Goal: Navigation & Orientation: Find specific page/section

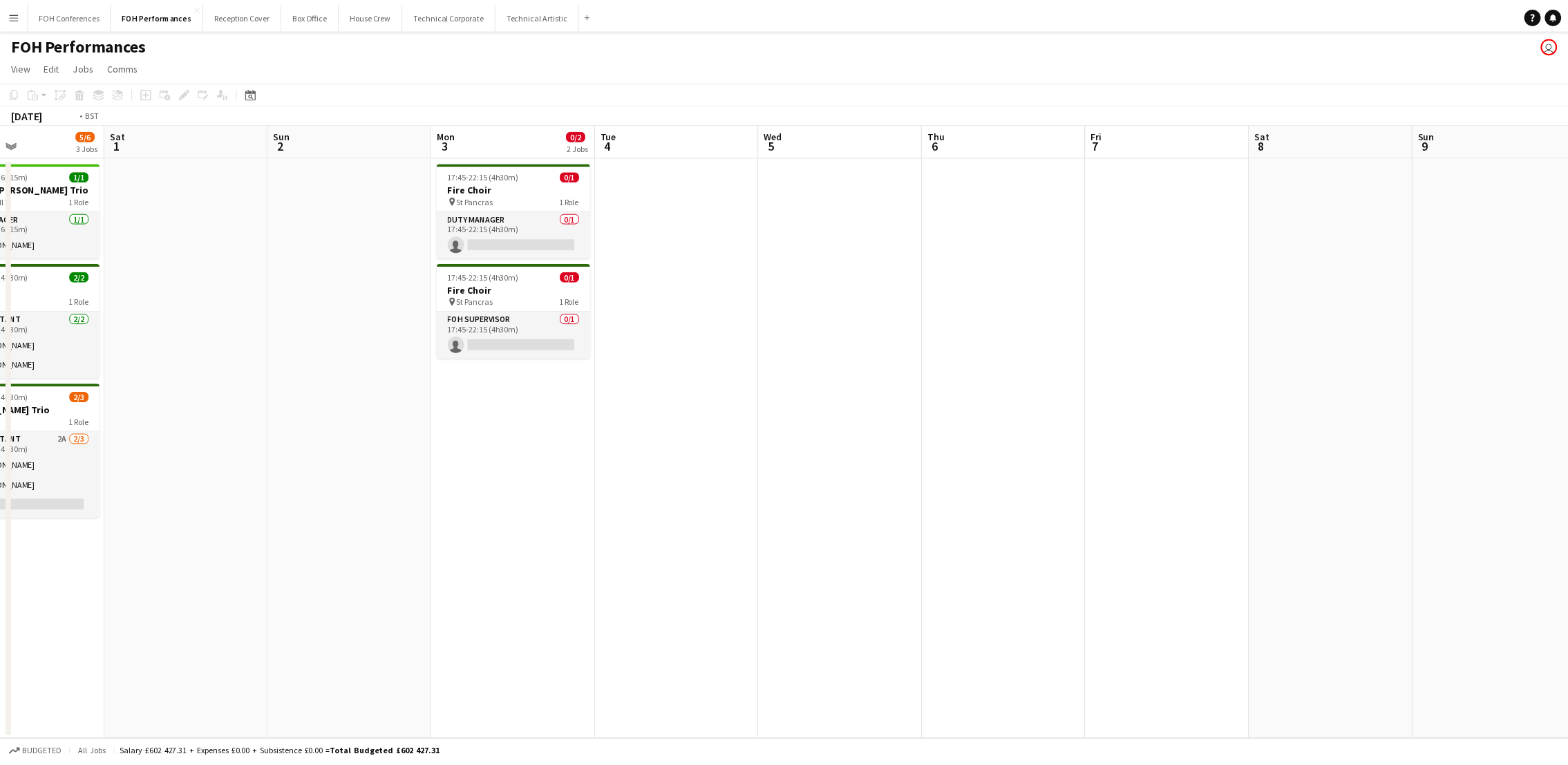
scroll to position [0, 330]
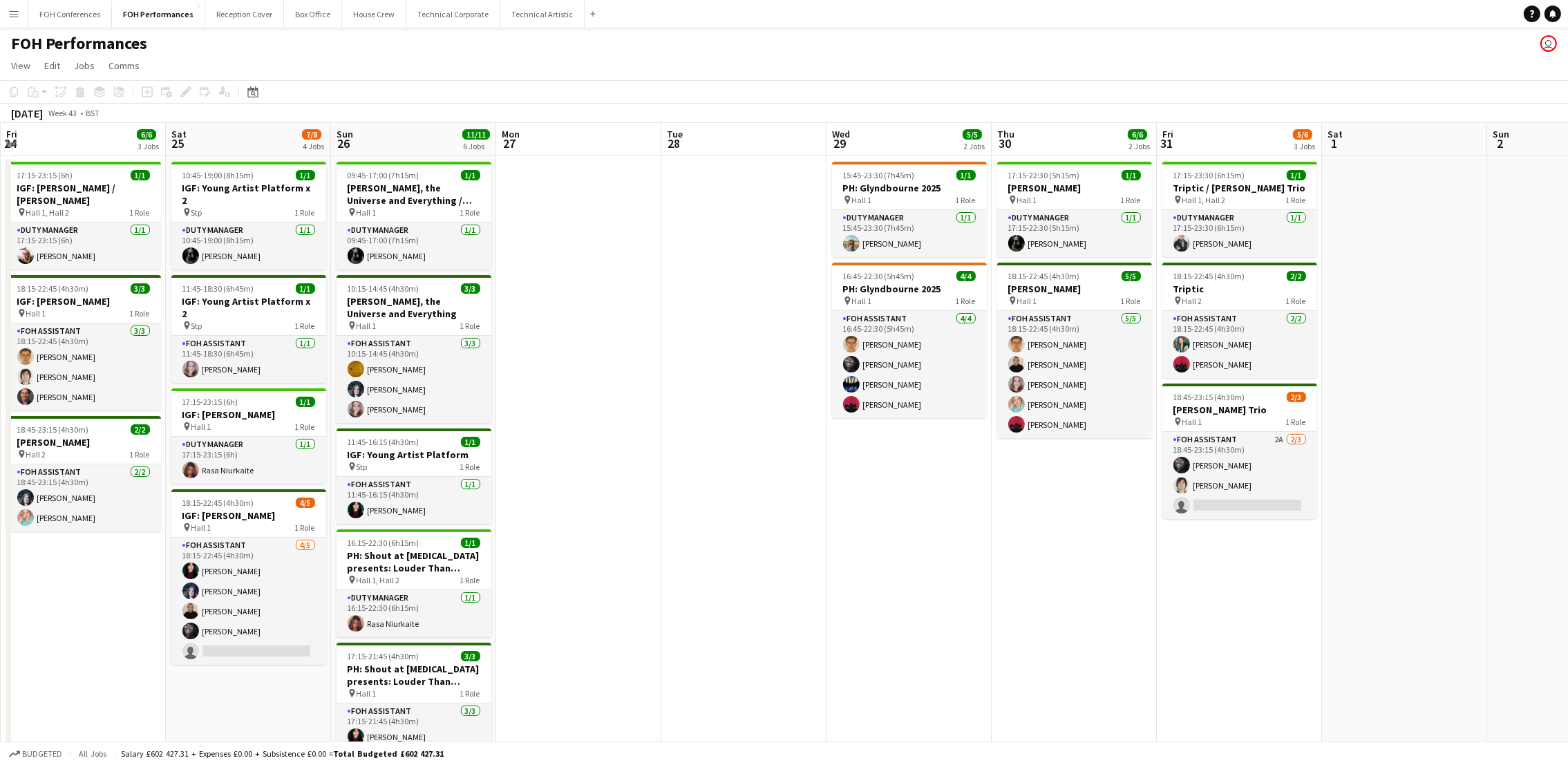
drag, startPoint x: 135, startPoint y: 148, endPoint x: 1587, endPoint y: 146, distance: 1452.0
click at [1567, 146] on html "Menu Boards Boards Boards All jobs Status Workforce Workforce My Workforce Recr…" at bounding box center [784, 497] width 1568 height 994
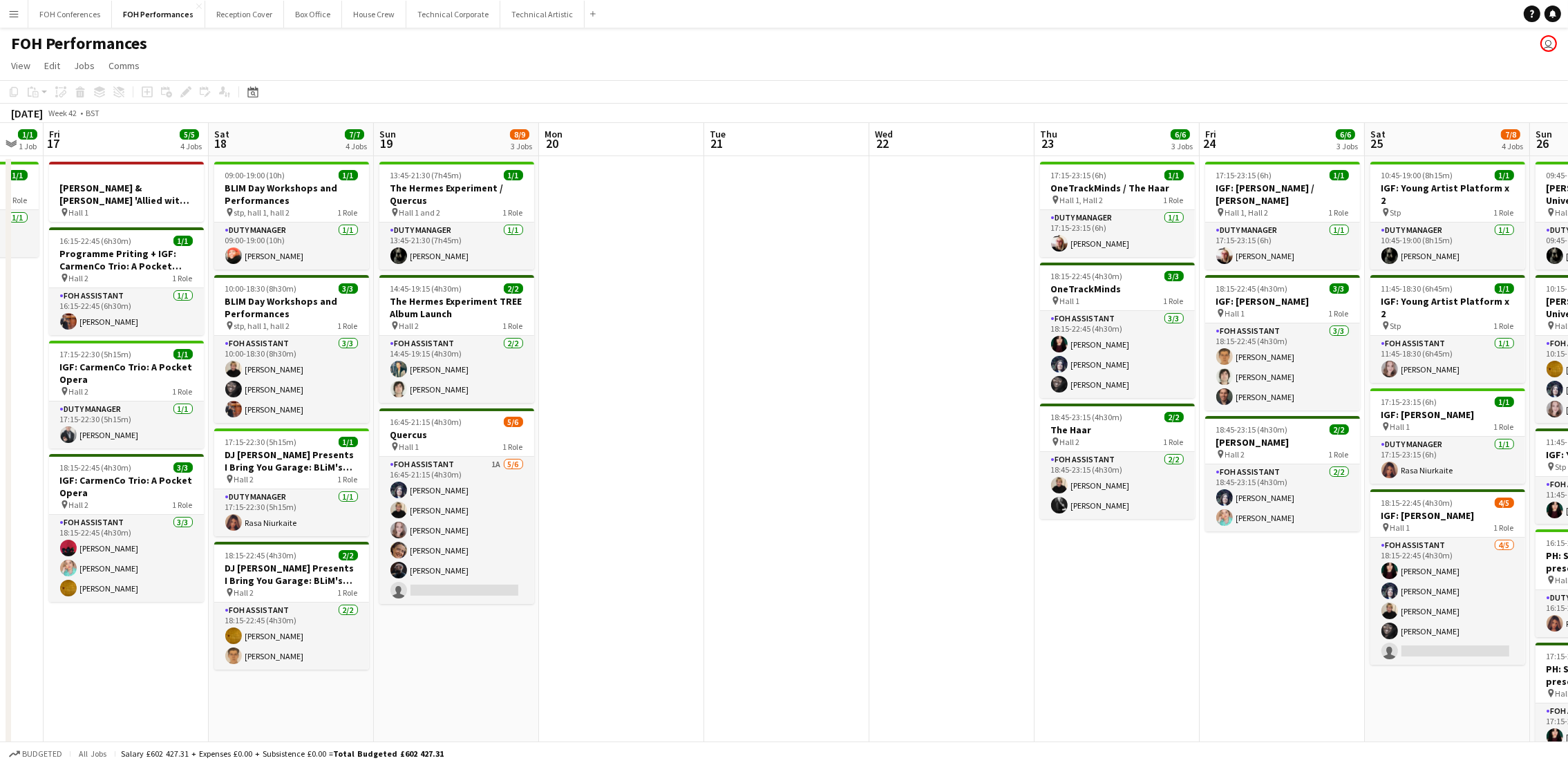
scroll to position [0, 432]
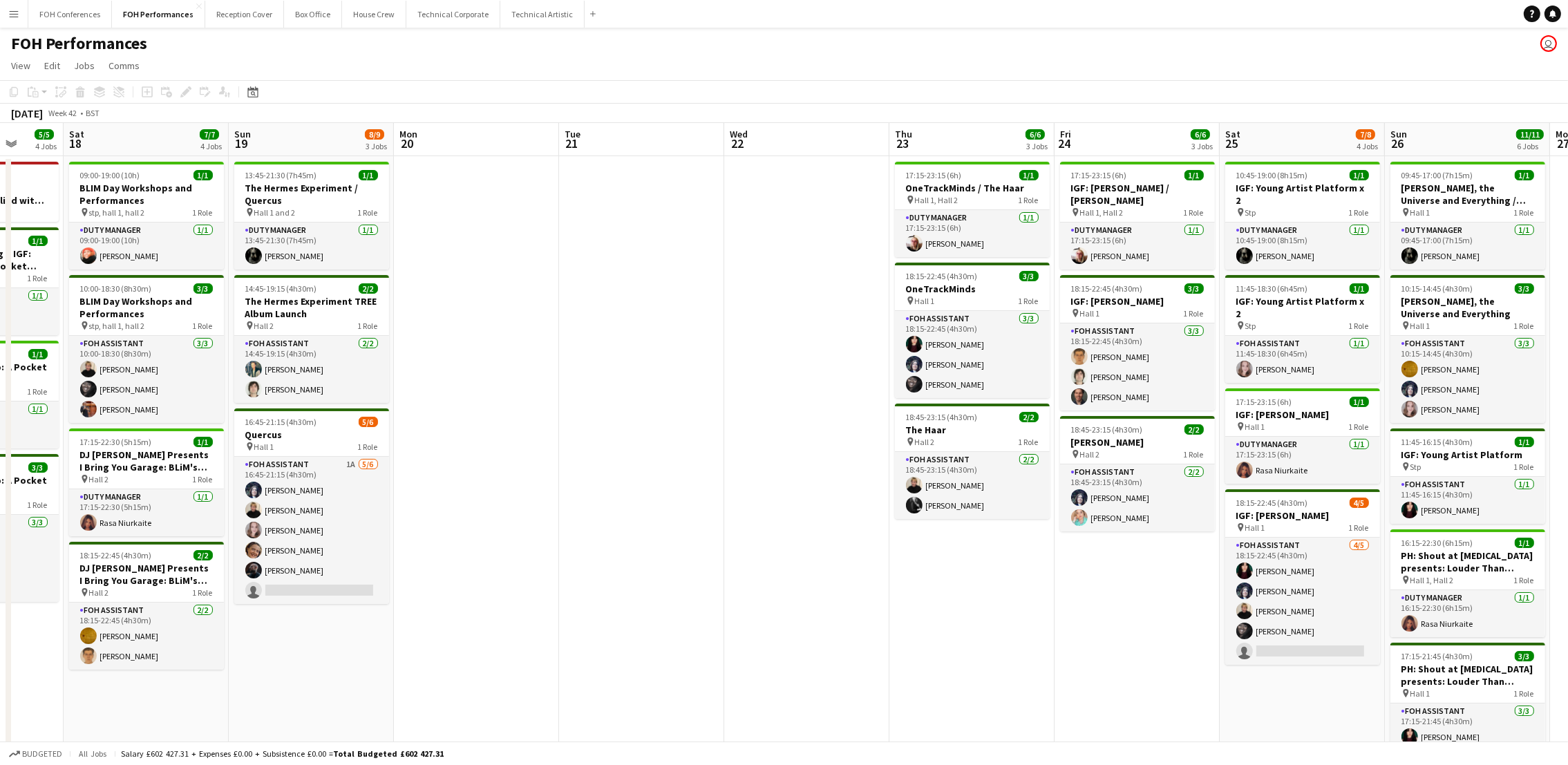
drag, startPoint x: 80, startPoint y: 152, endPoint x: 1134, endPoint y: 175, distance: 1054.3
click at [1134, 175] on app-calendar-viewport "Wed 15 4/4 2 Jobs Thu 16 1/1 1 Job Fri 17 5/5 4 Jobs Sat 18 7/7 4 Jobs Sun 19 8…" at bounding box center [784, 546] width 1568 height 847
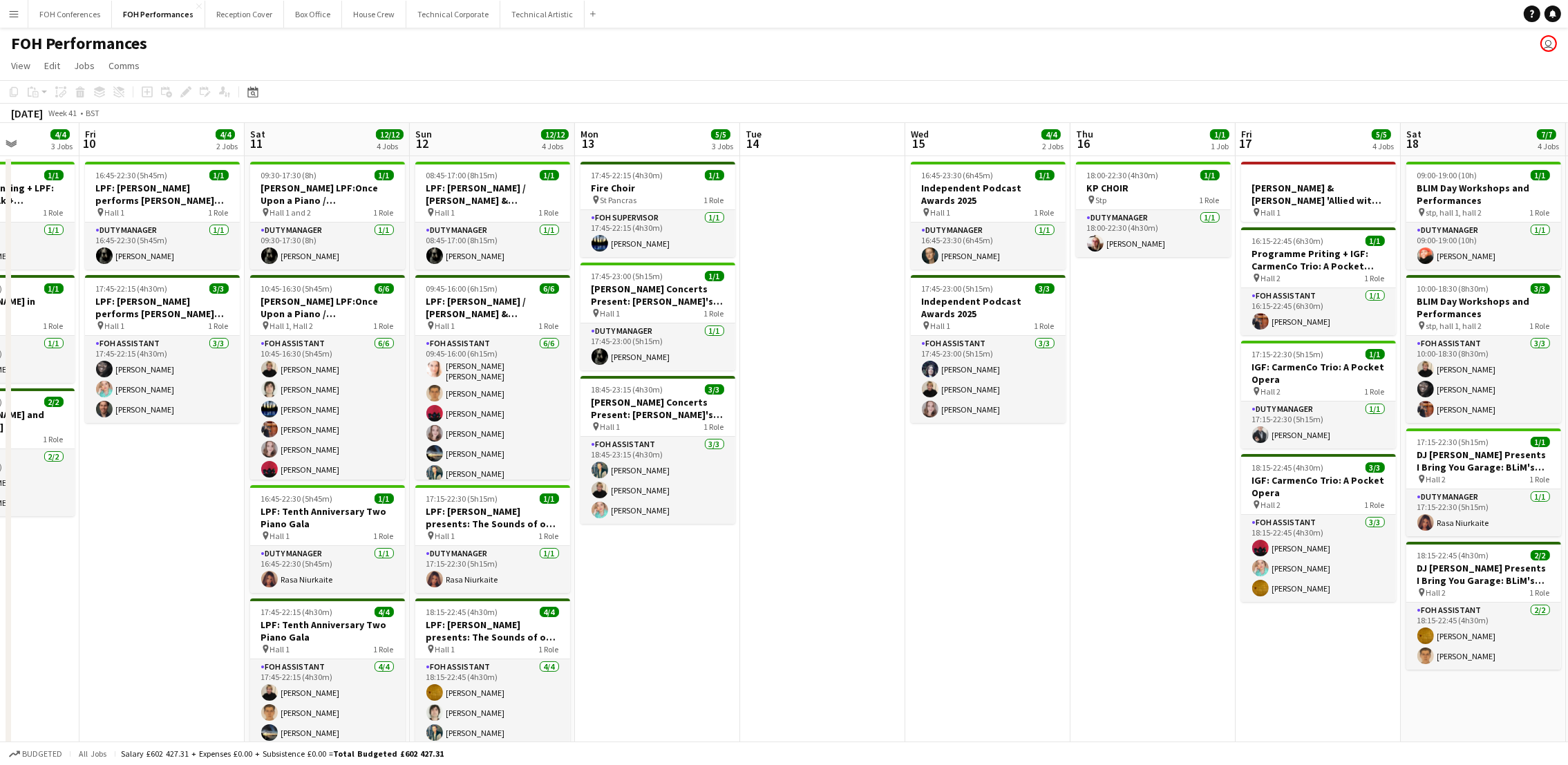
scroll to position [0, 292]
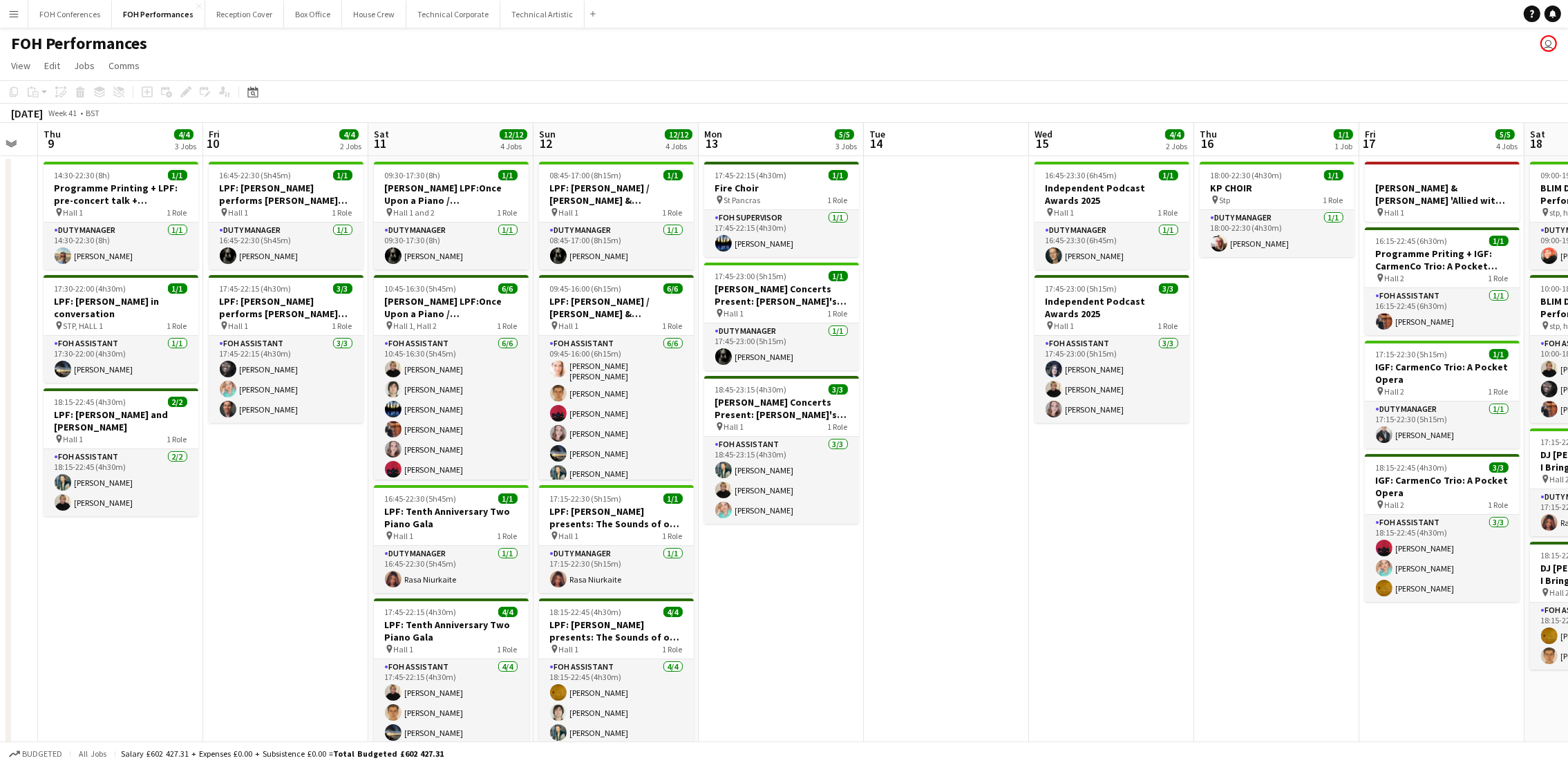
drag, startPoint x: 98, startPoint y: 146, endPoint x: 1587, endPoint y: 136, distance: 1489.0
click at [1567, 136] on html "Menu Boards Boards Boards All jobs Status Workforce Workforce My Workforce Recr…" at bounding box center [784, 497] width 1568 height 994
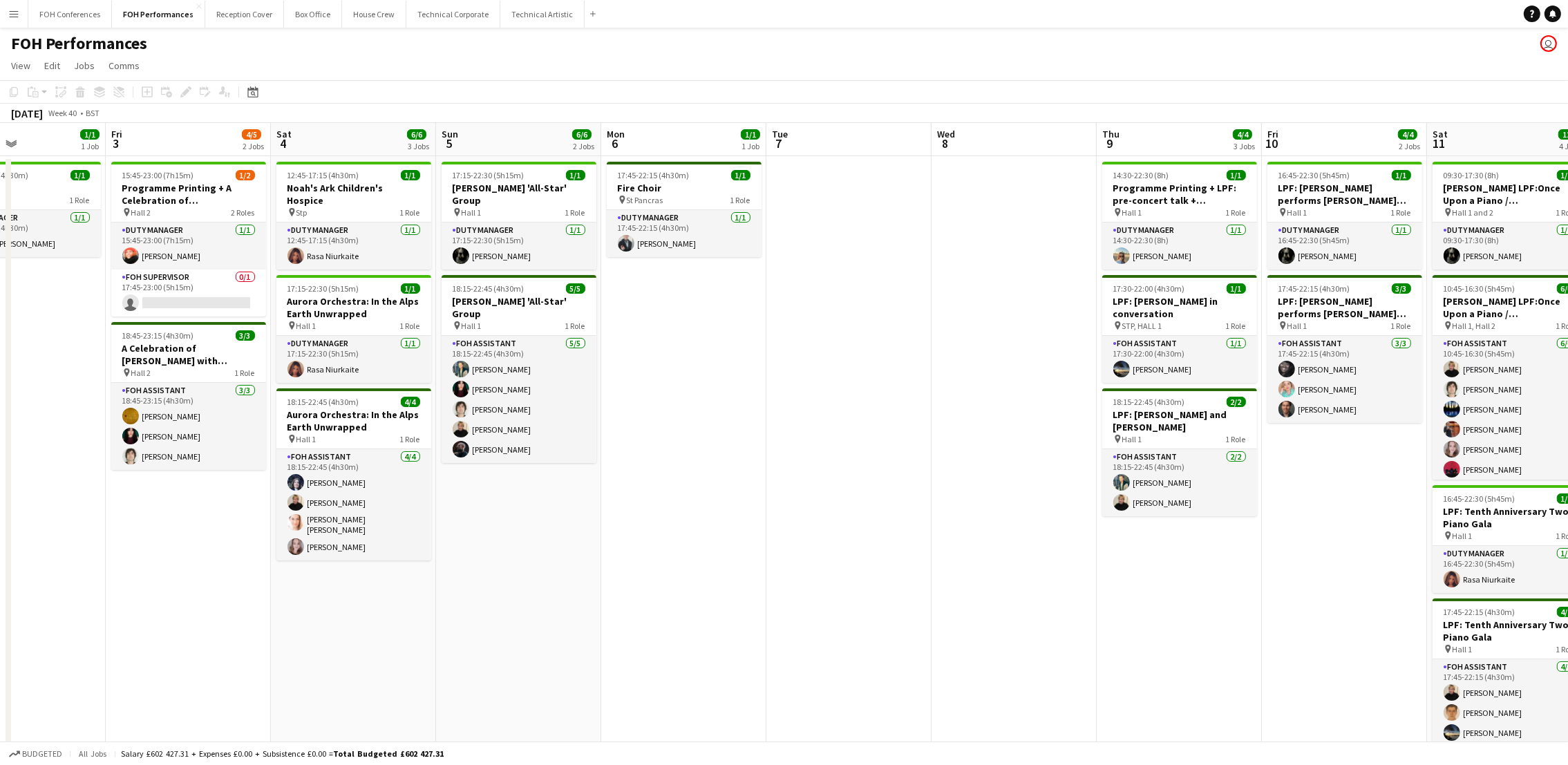
scroll to position [0, 325]
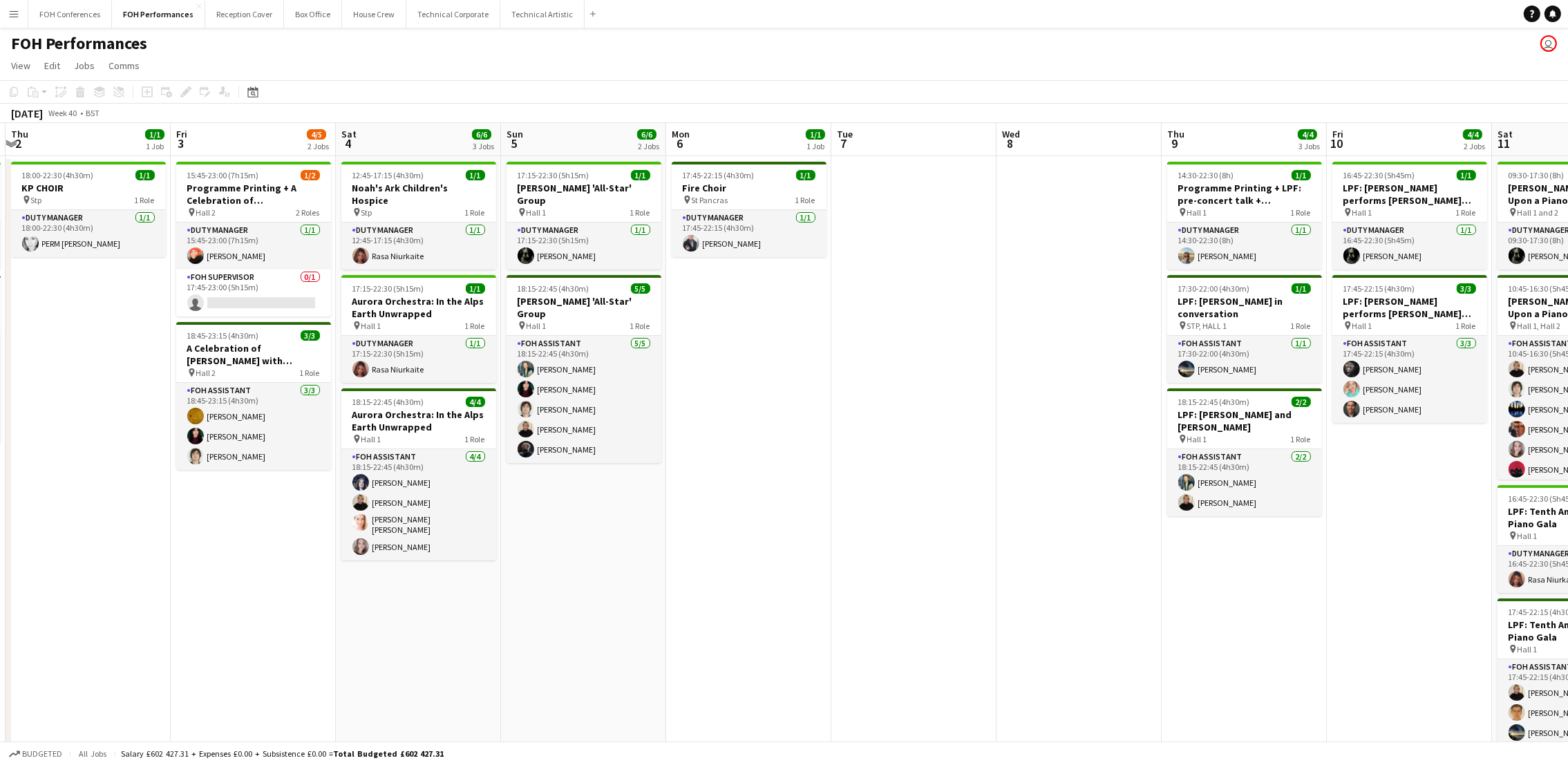
drag, startPoint x: 98, startPoint y: 152, endPoint x: 1223, endPoint y: 141, distance: 1125.1
click at [1223, 141] on app-calendar-viewport "Tue 30 Wed 1 4/5 2 Jobs Thu 2 1/1 1 Job Fri 3 4/5 2 Jobs Sat 4 6/6 3 Jobs Sun 5…" at bounding box center [784, 546] width 1568 height 847
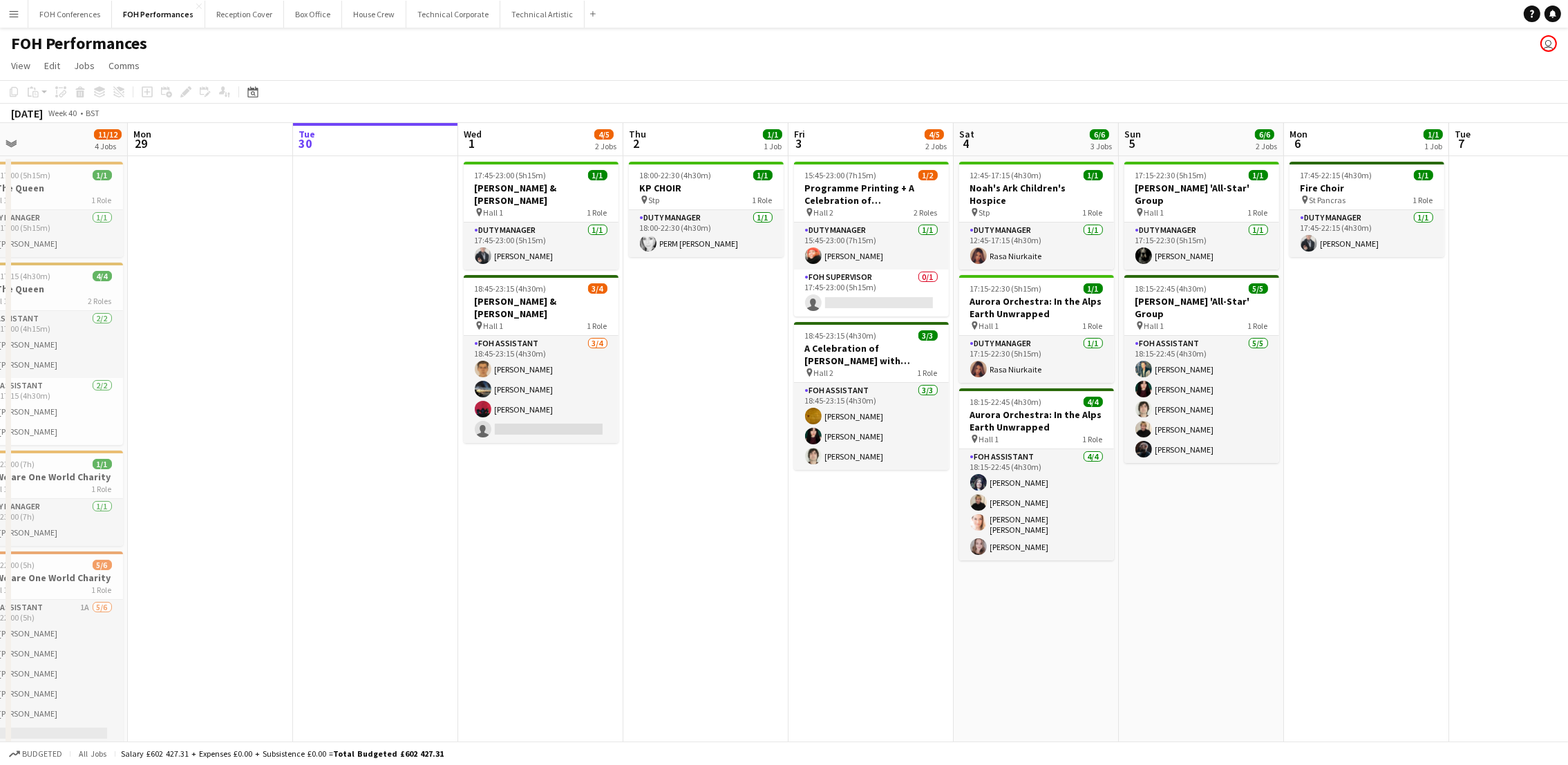
scroll to position [0, 358]
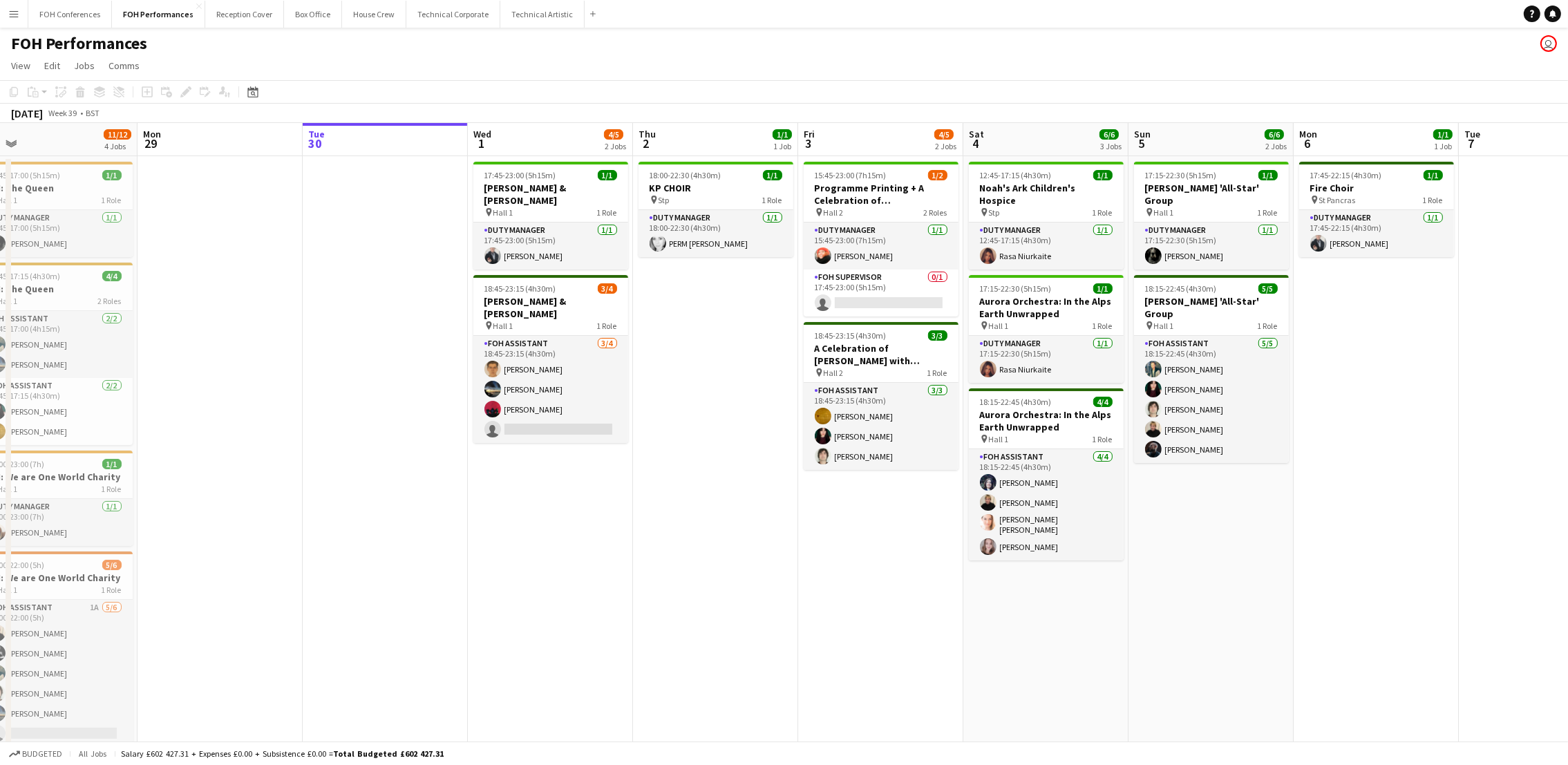
drag, startPoint x: 56, startPoint y: 137, endPoint x: 684, endPoint y: 159, distance: 628.4
click at [684, 159] on app-calendar-viewport "Fri 26 3/3 2 Jobs Sat 27 9/10 3 Jobs Sun 28 11/12 4 Jobs Mon 29 Tue 30 Wed 1 4/…" at bounding box center [784, 546] width 1568 height 847
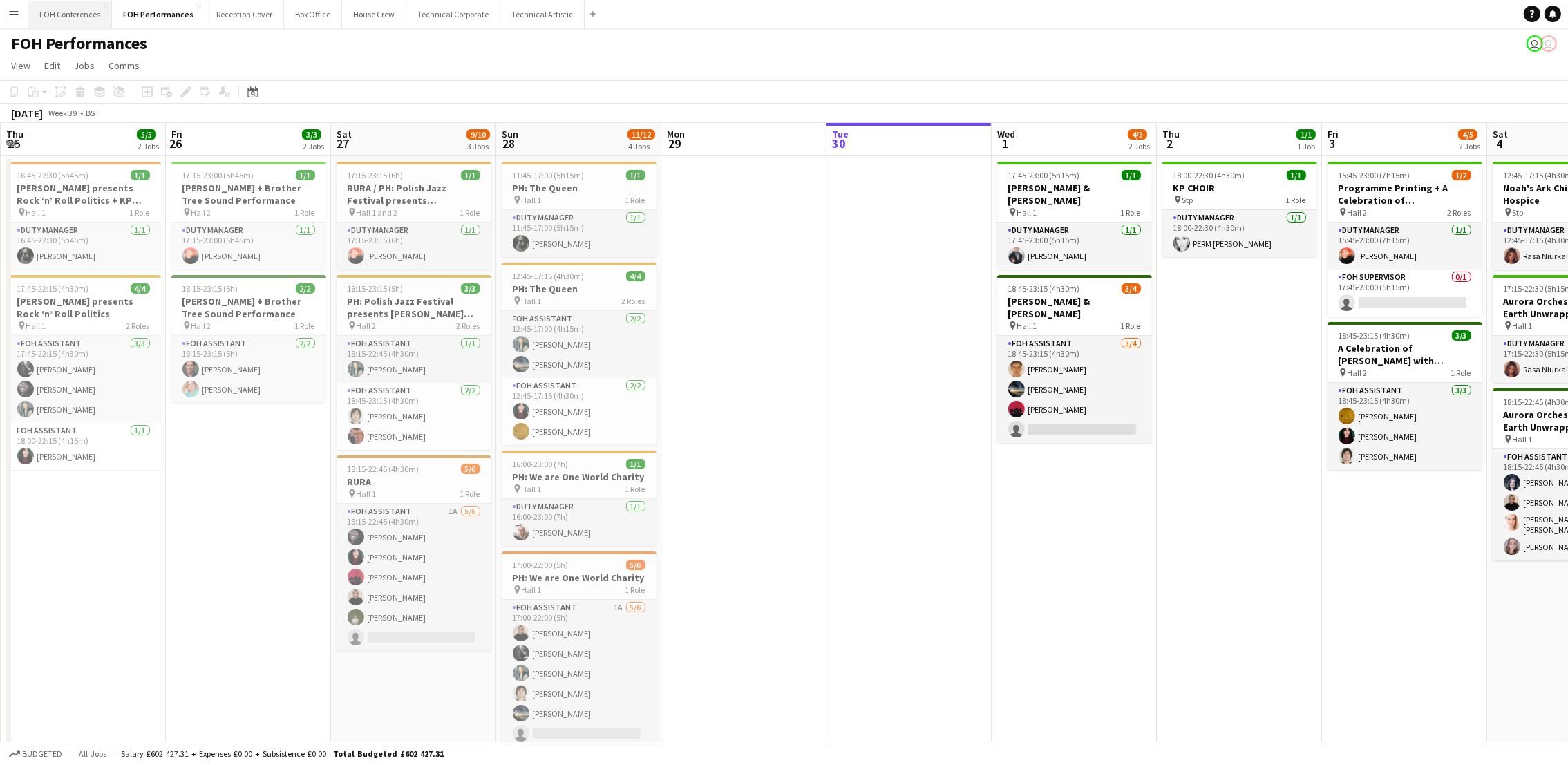
click at [55, 9] on button "FOH Conferences Close" at bounding box center [70, 14] width 84 height 27
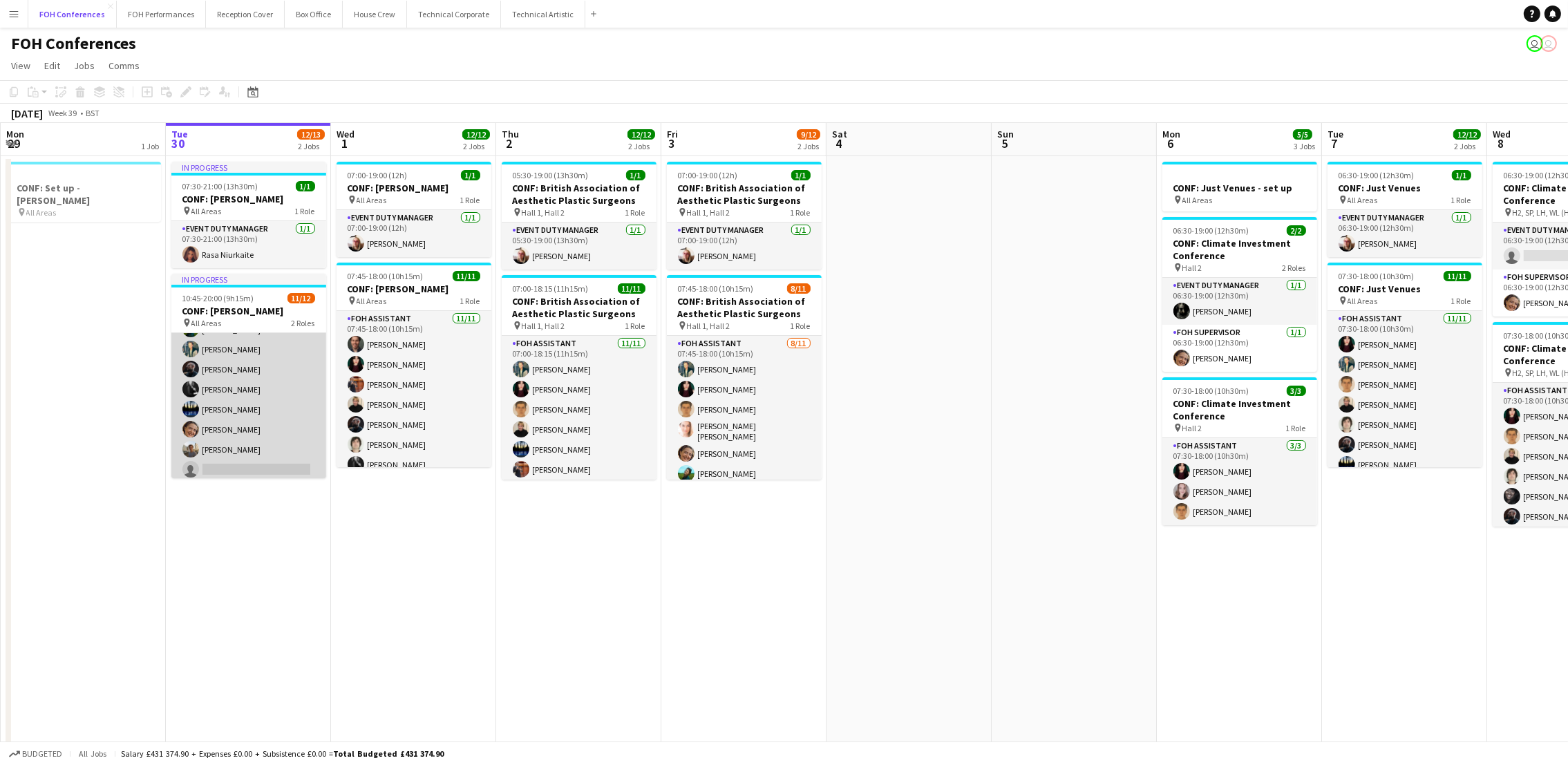
scroll to position [148, 0]
